Goal: Navigation & Orientation: Find specific page/section

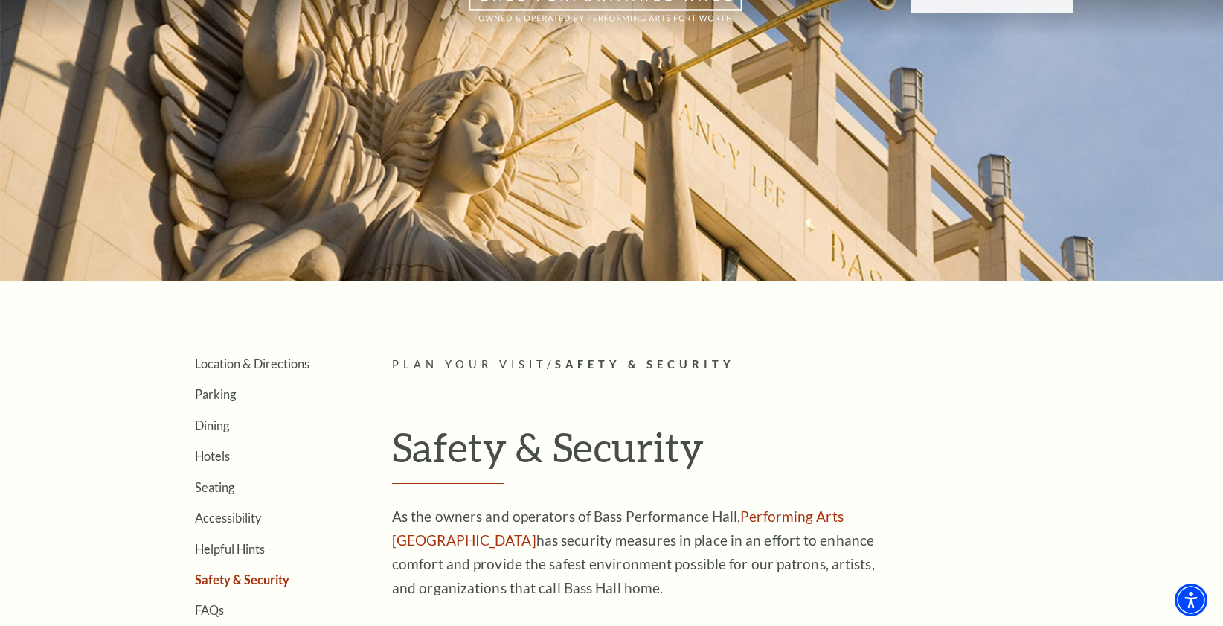
scroll to position [83, 0]
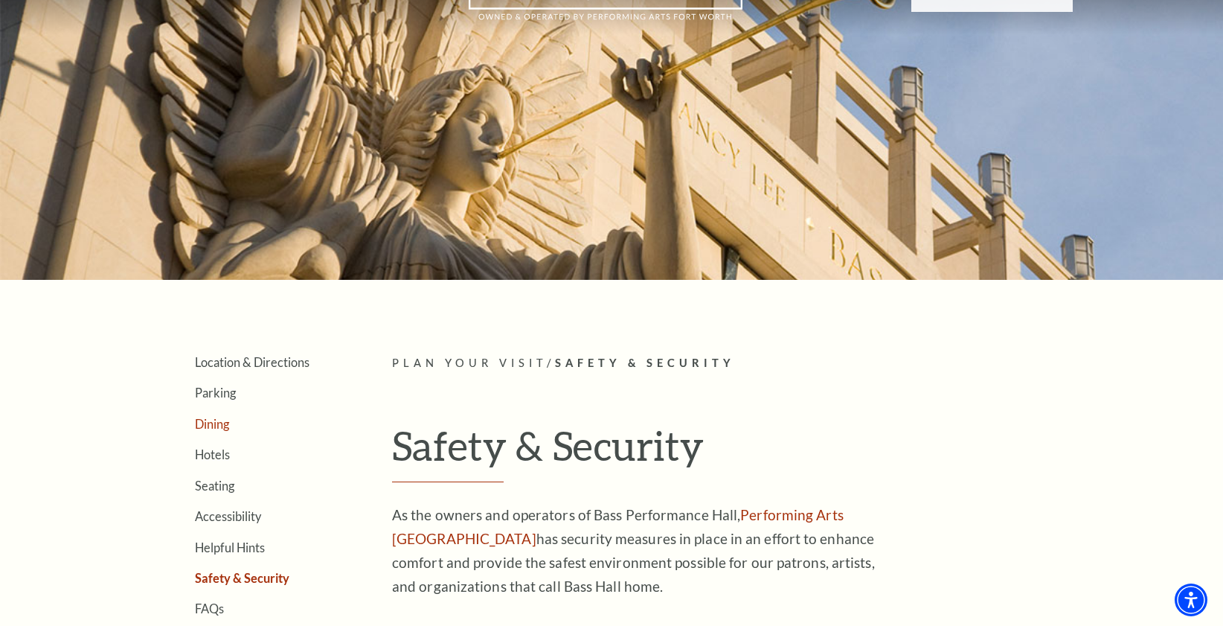
click at [227, 426] on link "Dining" at bounding box center [212, 424] width 34 height 14
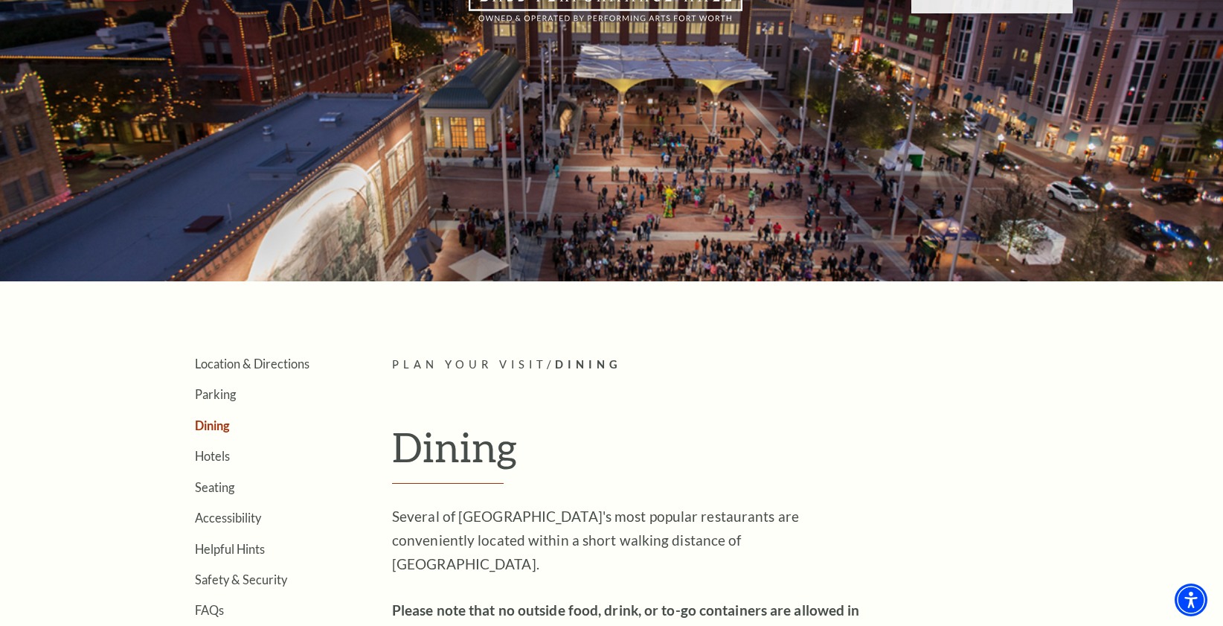
scroll to position [158, 0]
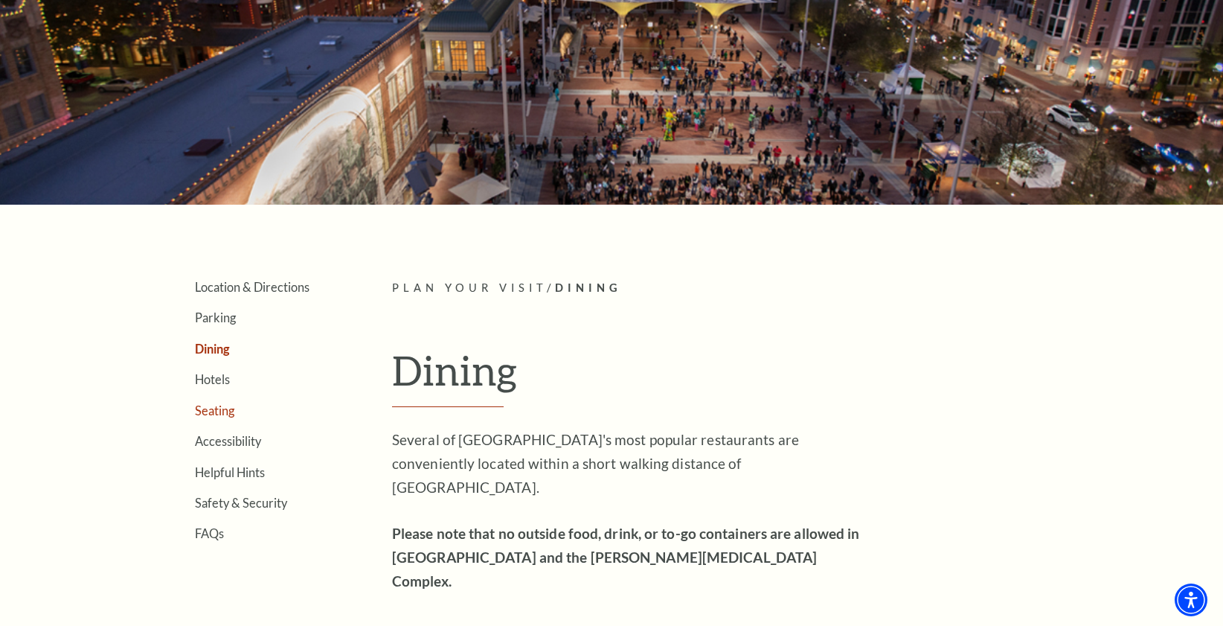
click at [212, 408] on link "Seating" at bounding box center [214, 410] width 39 height 14
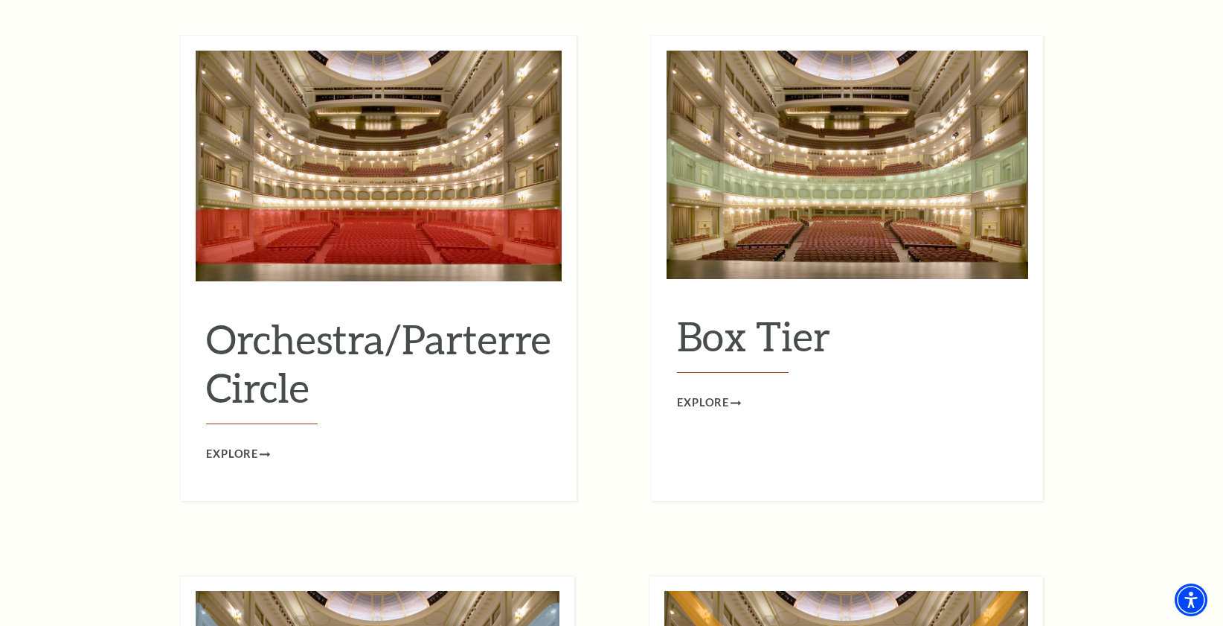
scroll to position [1396, 0]
click at [211, 444] on span "Explore" at bounding box center [232, 453] width 52 height 19
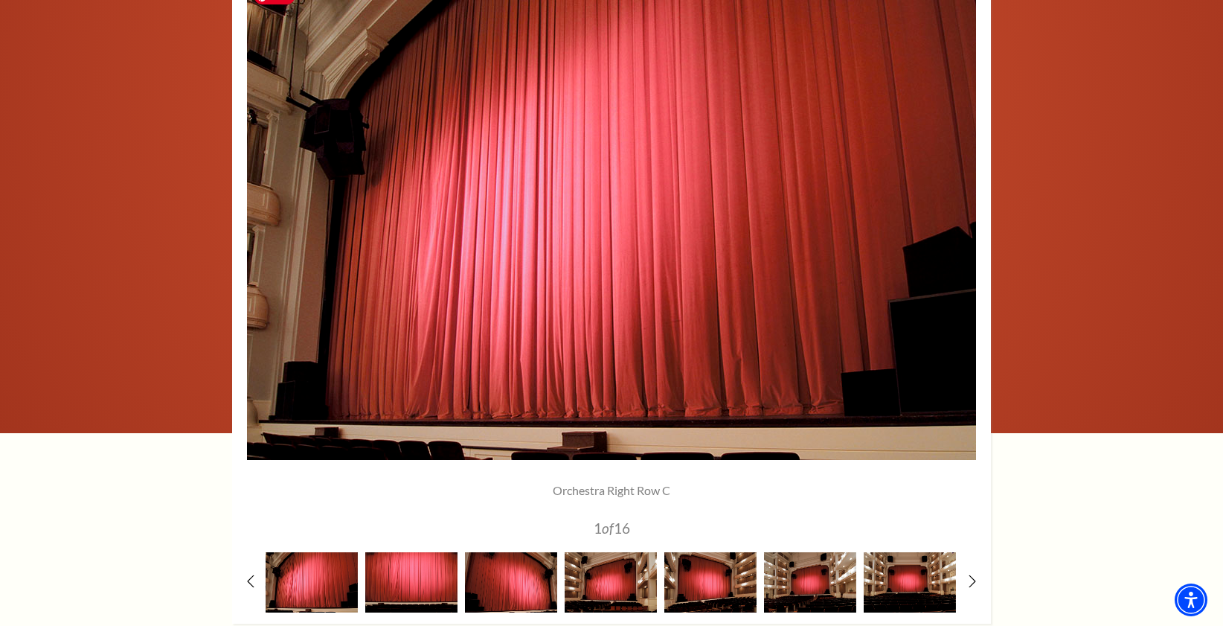
scroll to position [1140, 0]
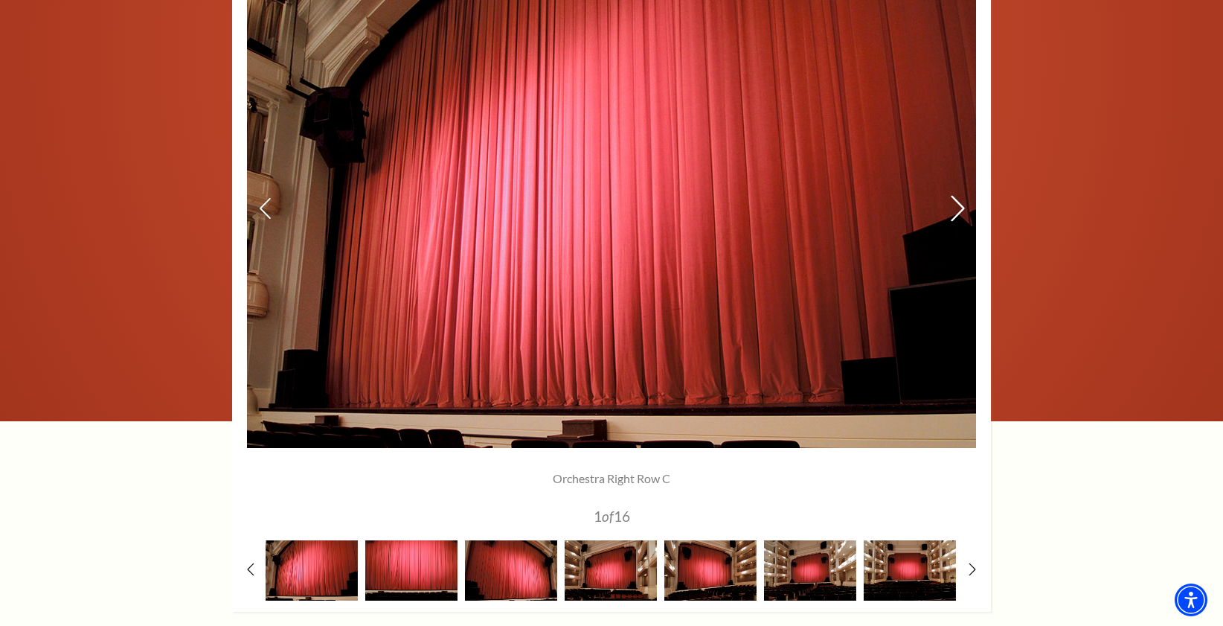
click at [955, 214] on icon at bounding box center [958, 209] width 16 height 26
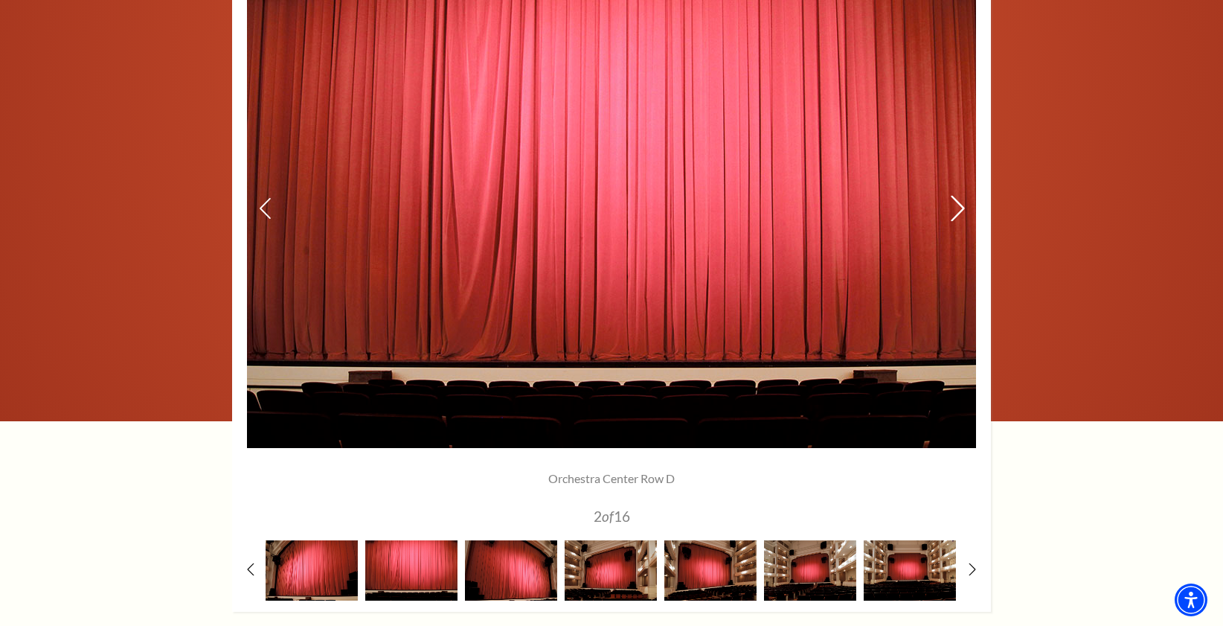
click at [955, 214] on icon at bounding box center [958, 209] width 16 height 26
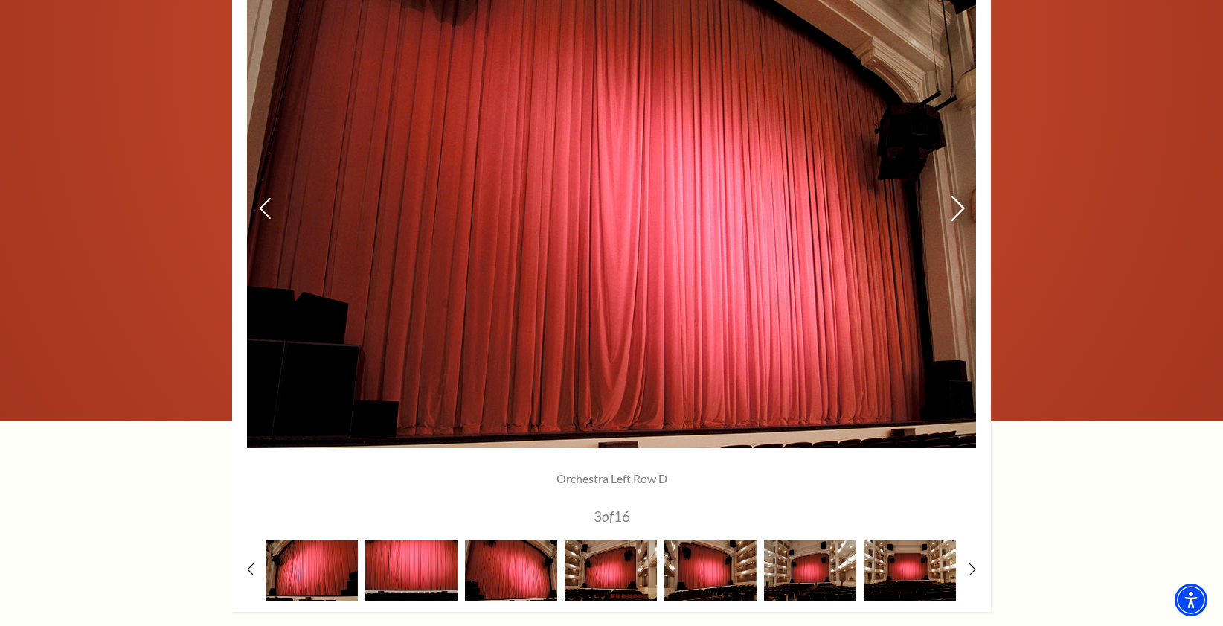
click at [955, 213] on icon at bounding box center [958, 209] width 16 height 26
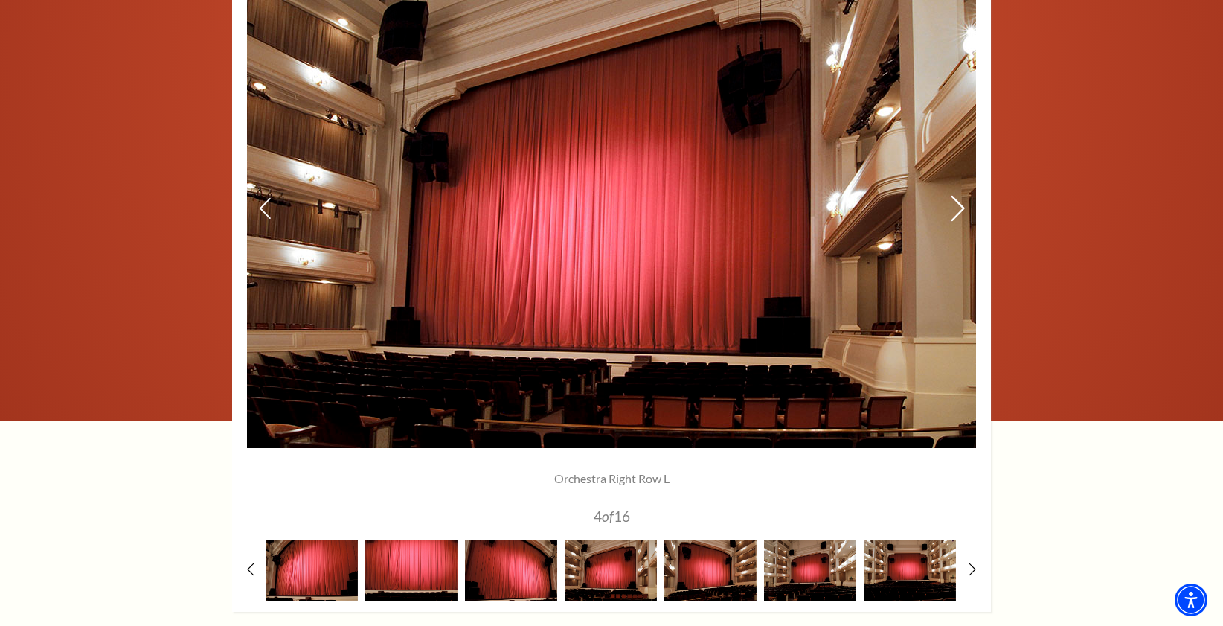
click at [955, 212] on icon at bounding box center [958, 209] width 16 height 26
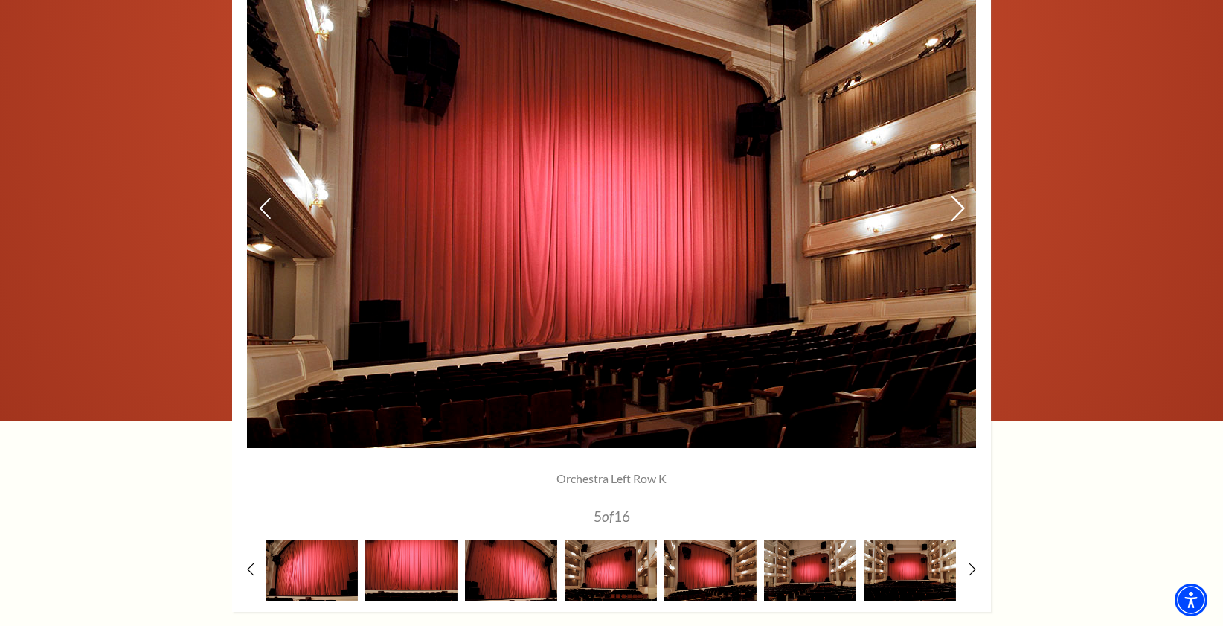
click at [957, 218] on icon at bounding box center [958, 209] width 16 height 26
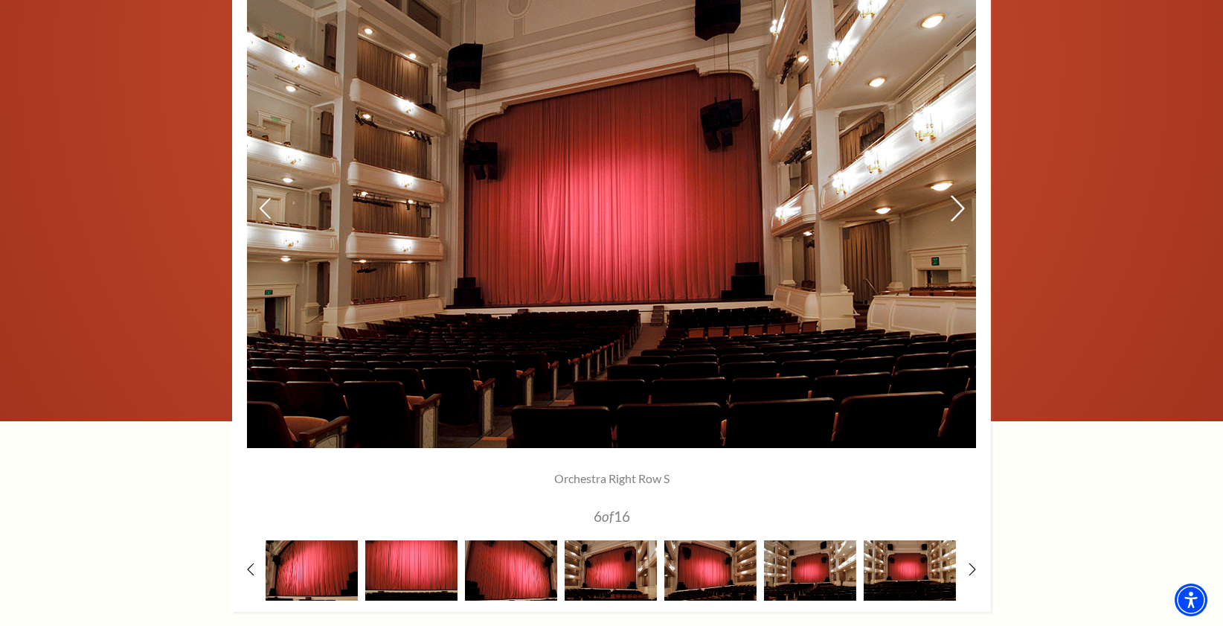
click at [957, 218] on icon at bounding box center [958, 209] width 16 height 26
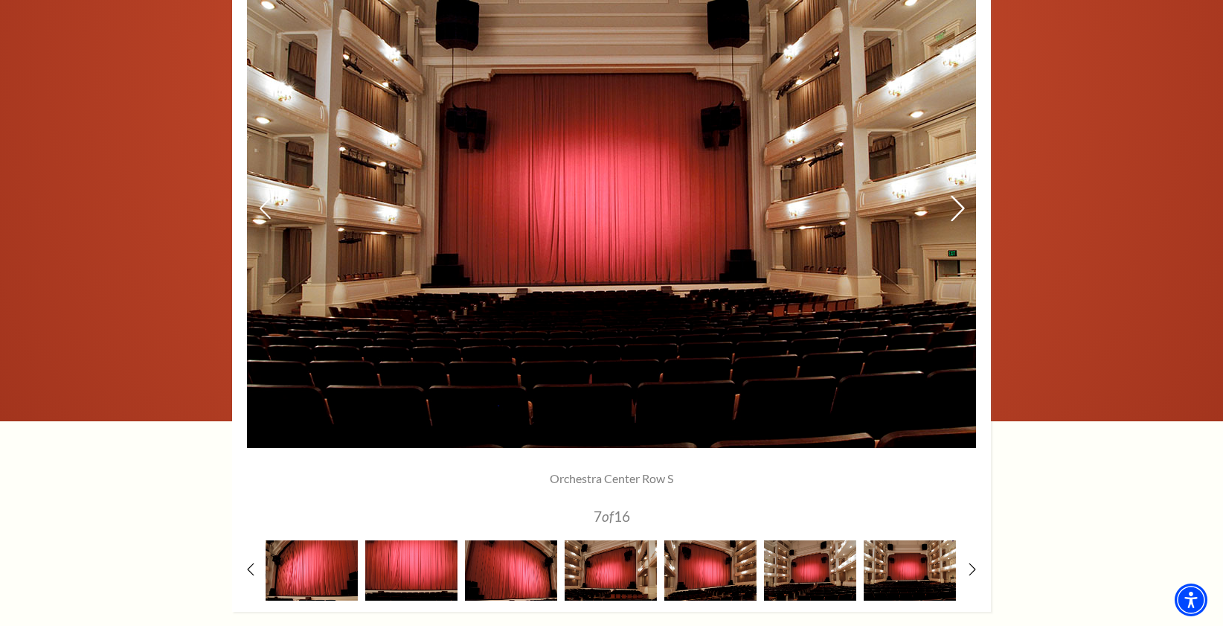
click at [957, 218] on icon at bounding box center [958, 209] width 16 height 26
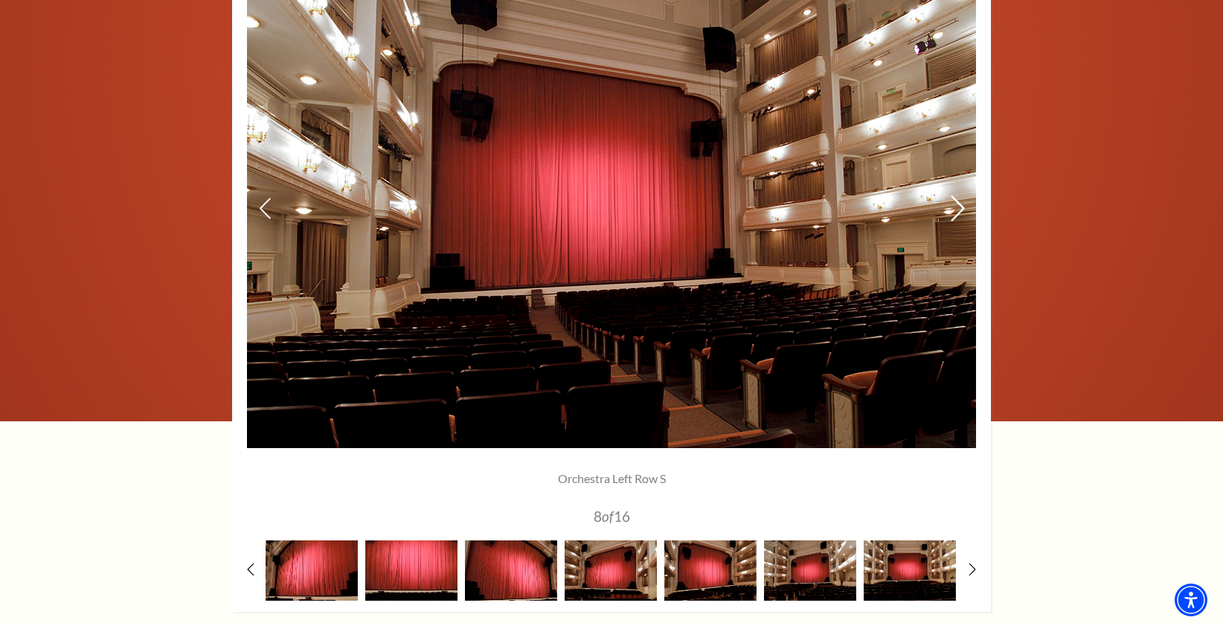
click at [957, 218] on icon at bounding box center [958, 209] width 16 height 26
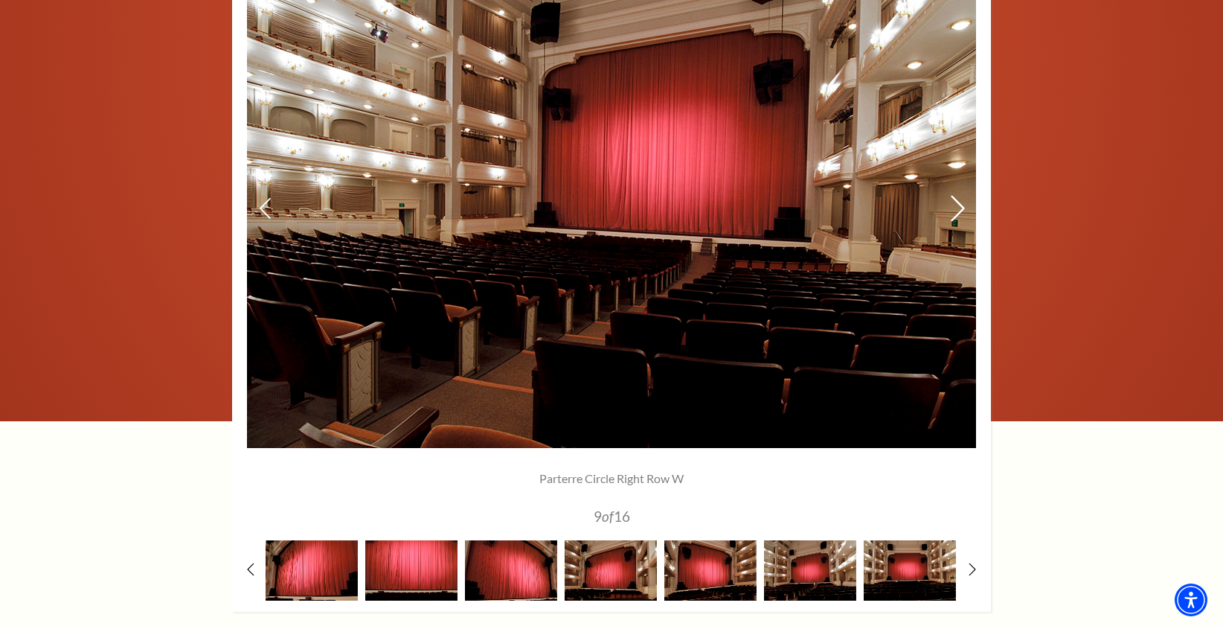
click at [957, 218] on icon at bounding box center [958, 209] width 16 height 26
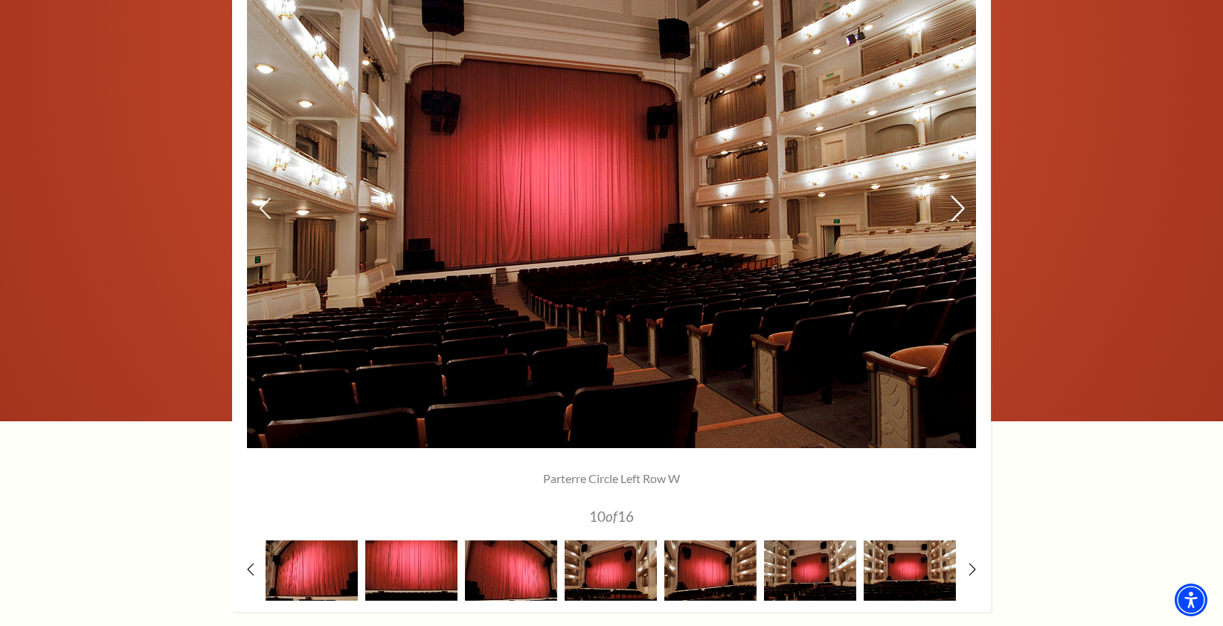
click at [957, 218] on icon at bounding box center [958, 209] width 16 height 26
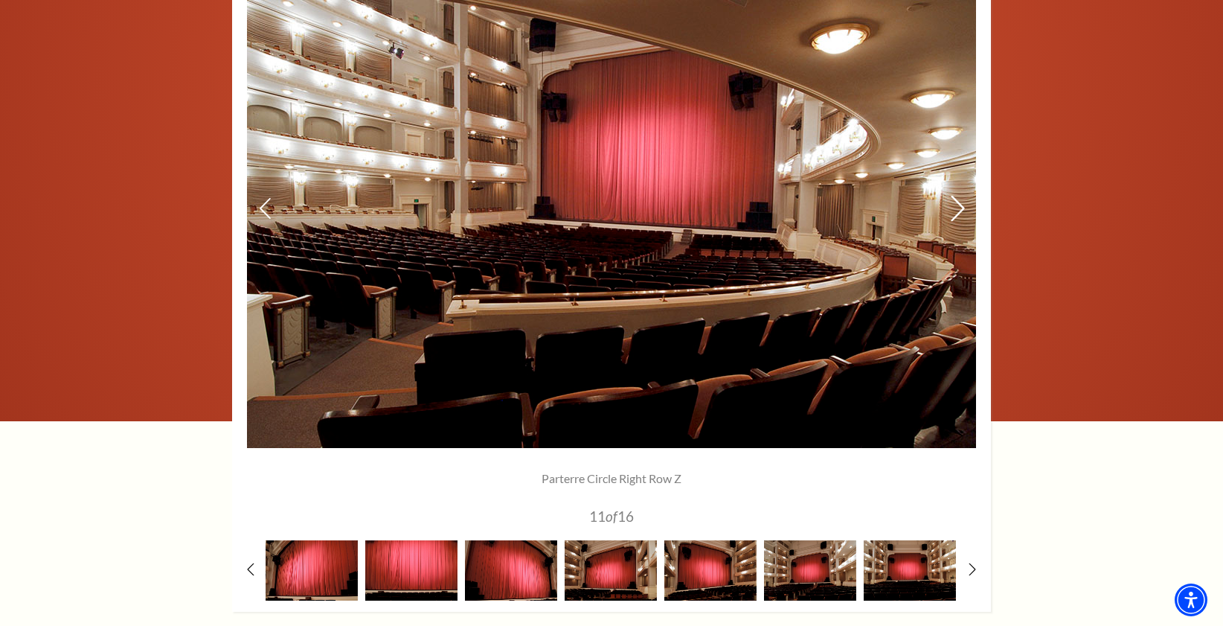
click at [957, 218] on icon at bounding box center [958, 209] width 16 height 26
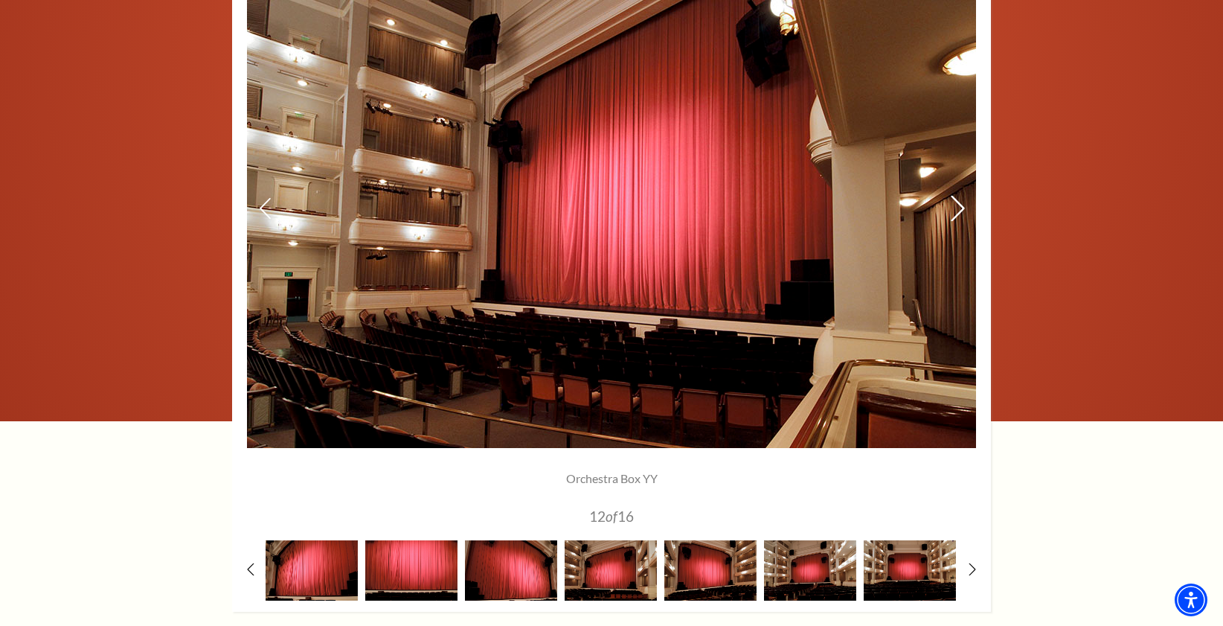
click at [957, 218] on icon at bounding box center [958, 209] width 16 height 26
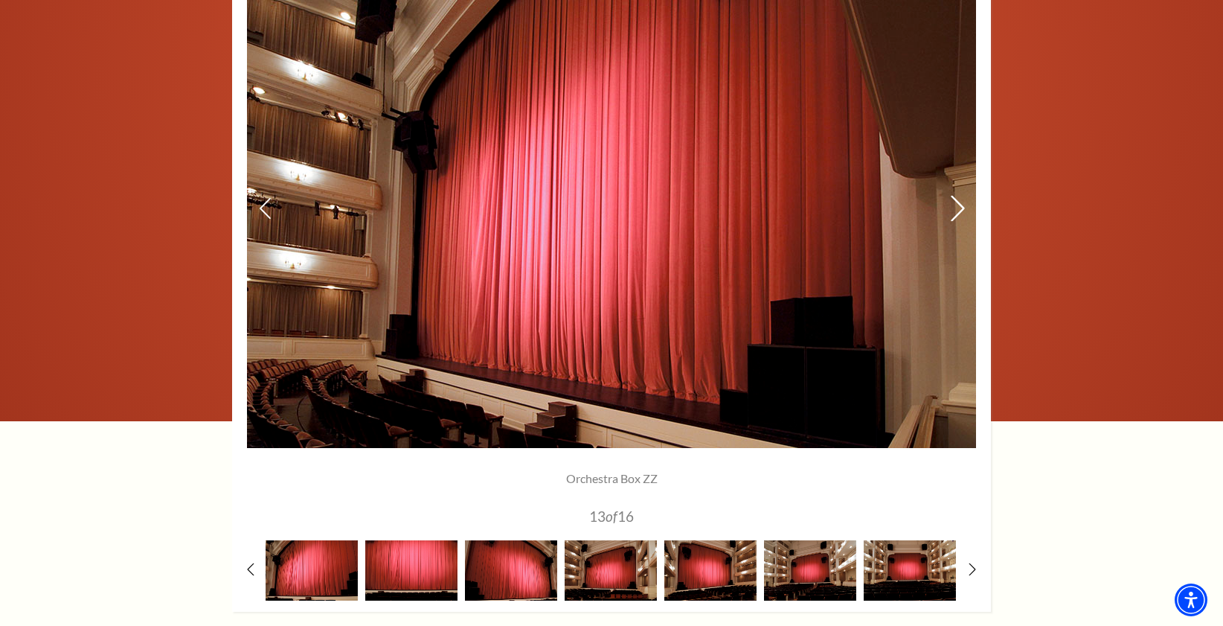
click at [957, 217] on icon at bounding box center [958, 209] width 16 height 26
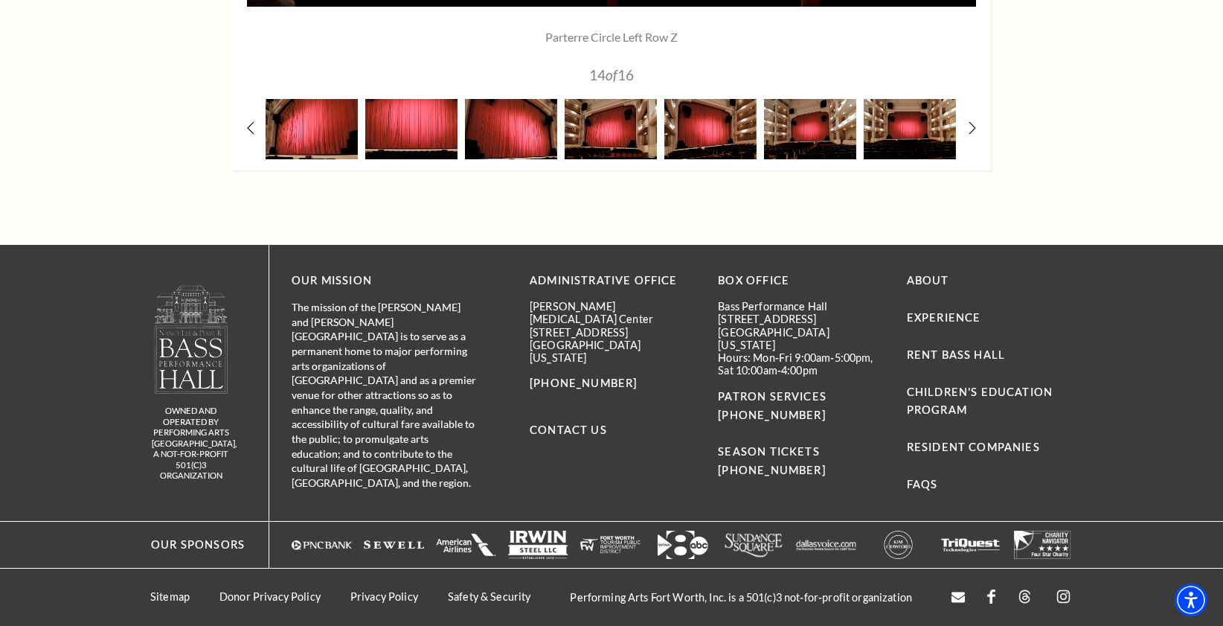
scroll to position [0, 0]
